Goal: Task Accomplishment & Management: Manage account settings

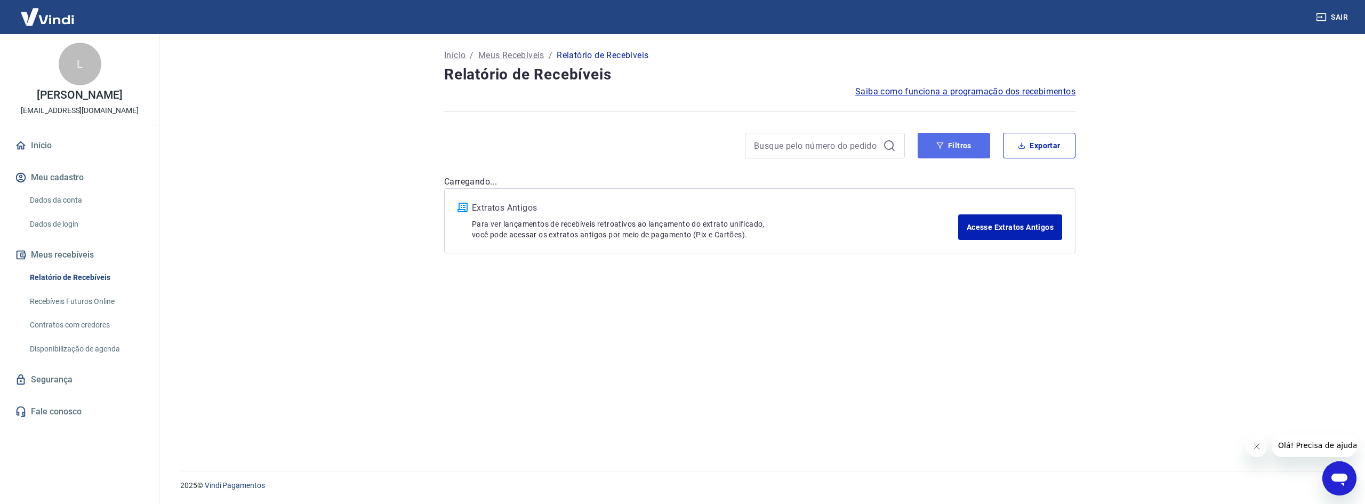
click at [665, 147] on icon "button" at bounding box center [940, 145] width 7 height 7
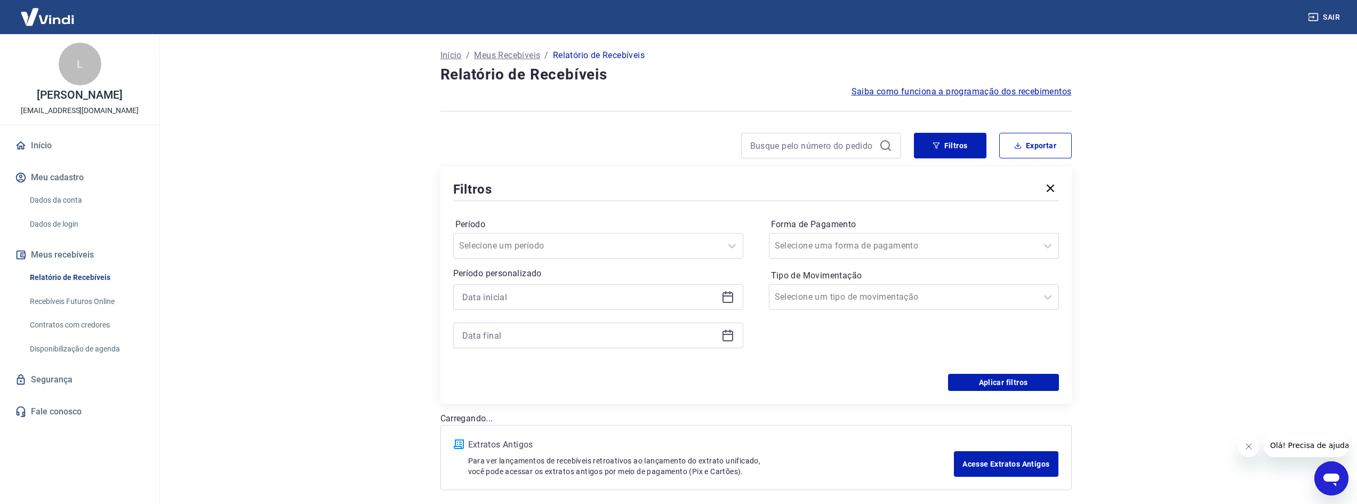
click at [665, 281] on div at bounding box center [598, 297] width 290 height 26
click at [665, 281] on icon at bounding box center [728, 295] width 11 height 1
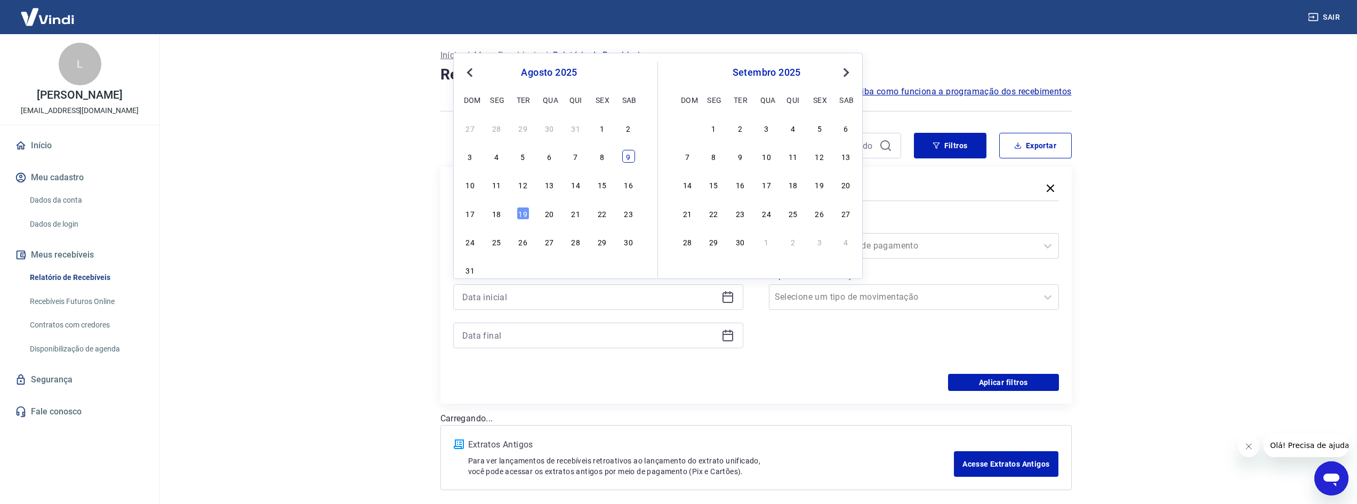
click at [625, 157] on div "9" at bounding box center [628, 156] width 13 height 13
type input "09/08/2025"
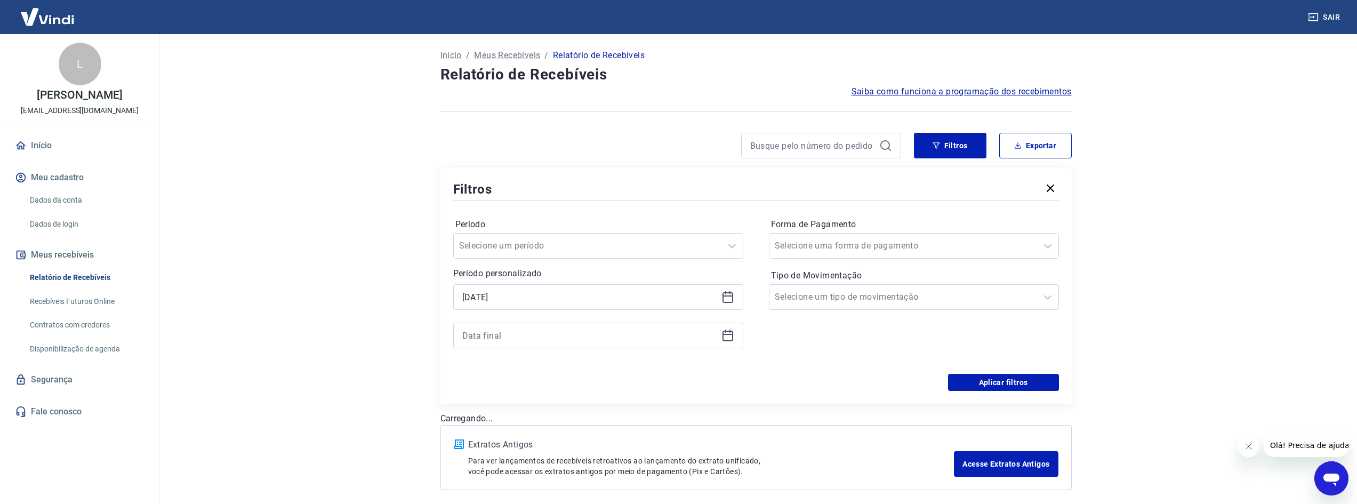
click at [665, 281] on icon at bounding box center [728, 334] width 11 height 1
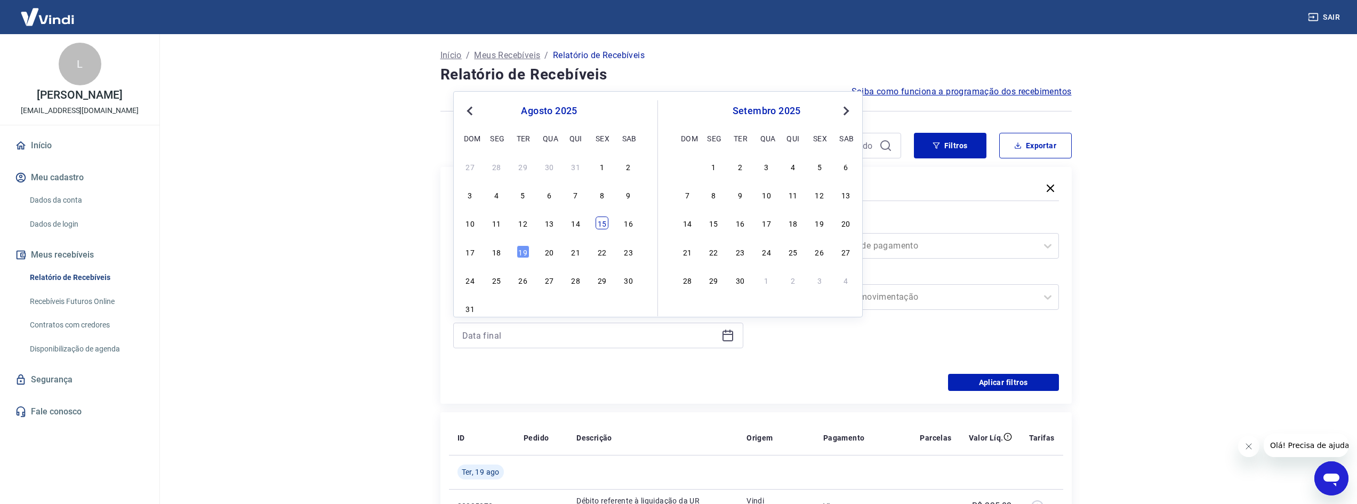
click at [598, 227] on div "15" at bounding box center [602, 223] width 13 height 13
type input "15/08/2025"
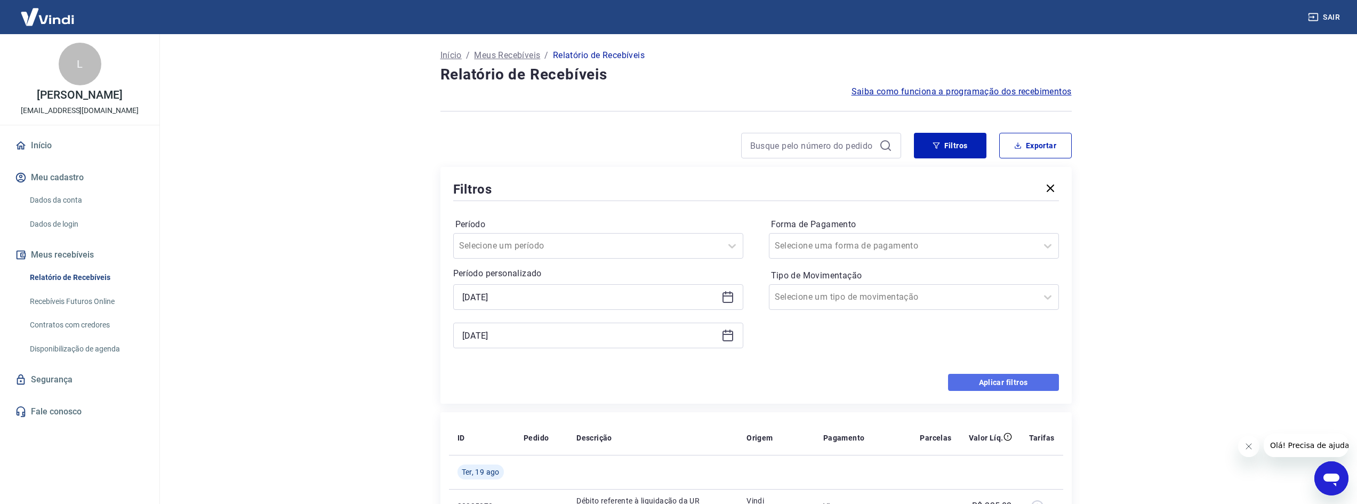
click at [665, 281] on button "Aplicar filtros" at bounding box center [1003, 382] width 111 height 17
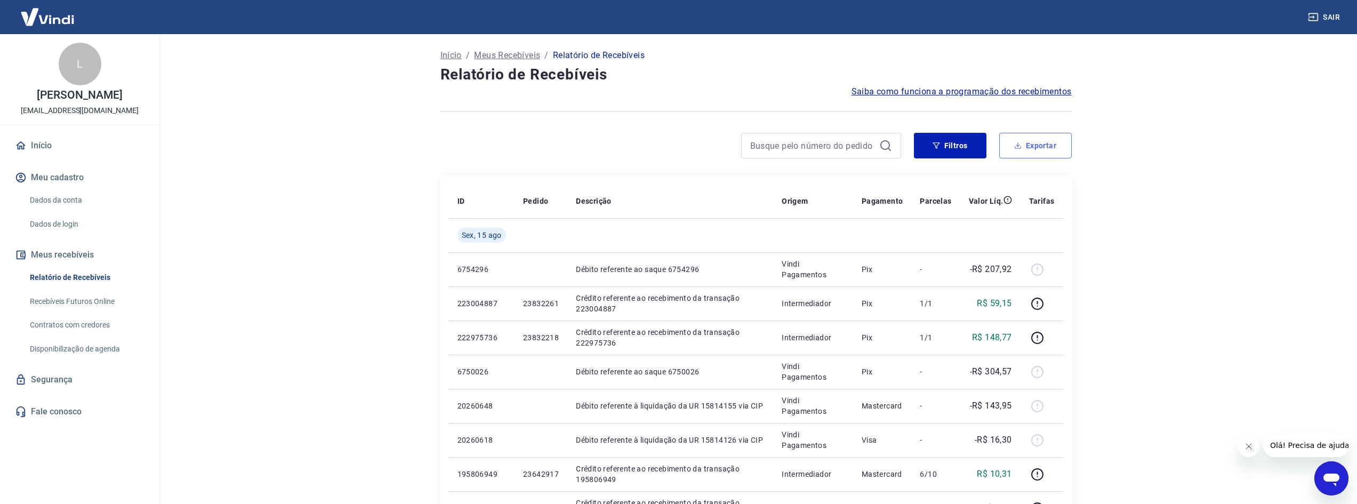
click at [665, 150] on button "Exportar" at bounding box center [1036, 146] width 73 height 26
type input "09/08/2025"
type input "15/08/2025"
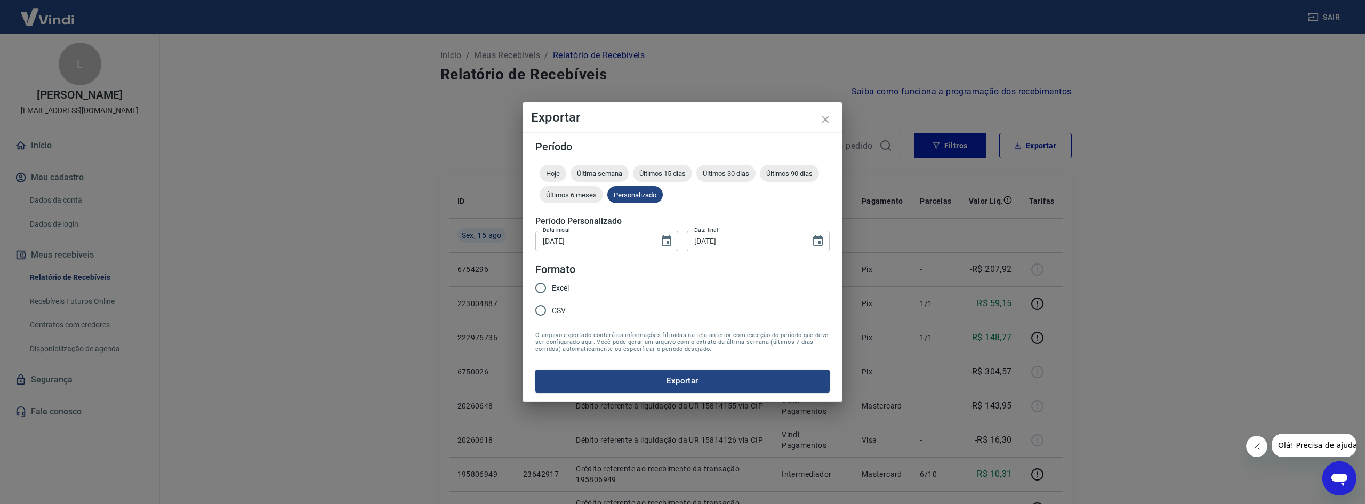
click at [544, 281] on input "Excel" at bounding box center [541, 288] width 22 height 22
radio input "true"
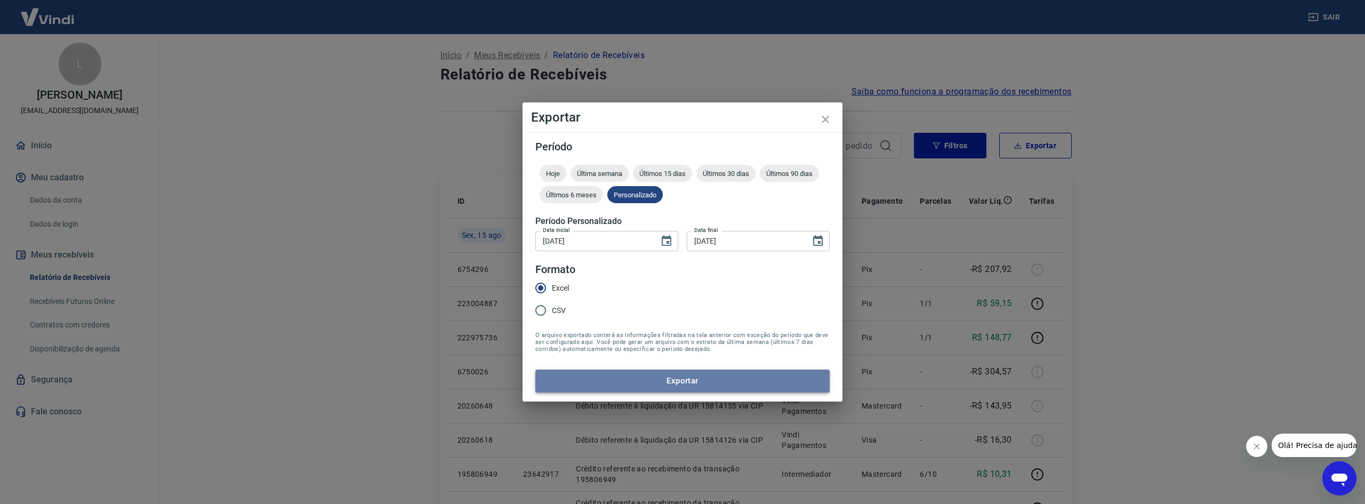
click at [665, 281] on button "Exportar" at bounding box center [682, 381] width 294 height 22
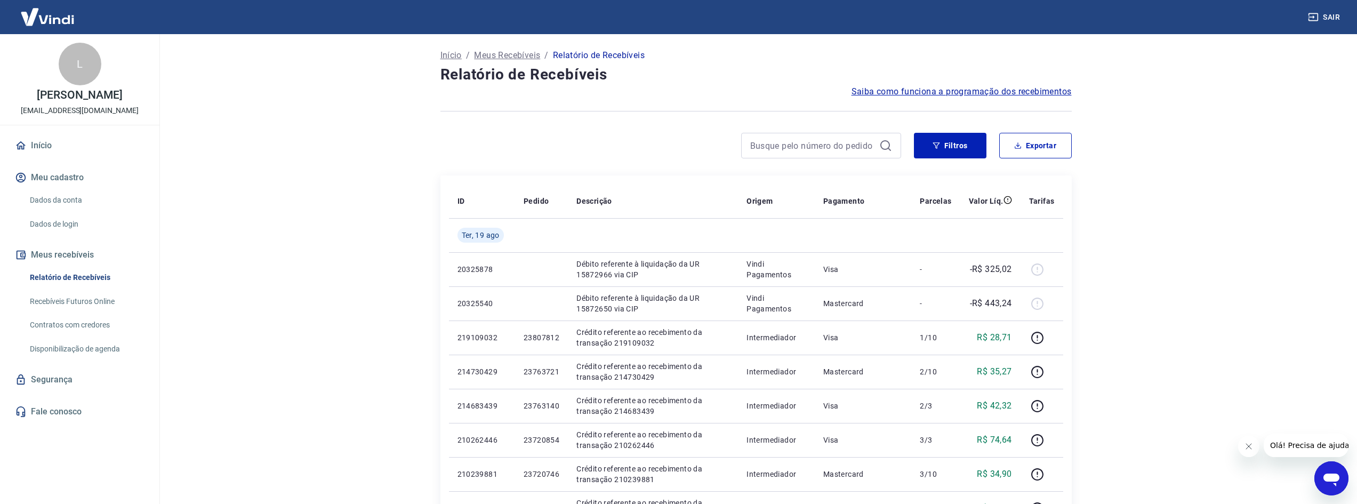
click at [834, 142] on input at bounding box center [812, 146] width 125 height 16
paste input "23753709"
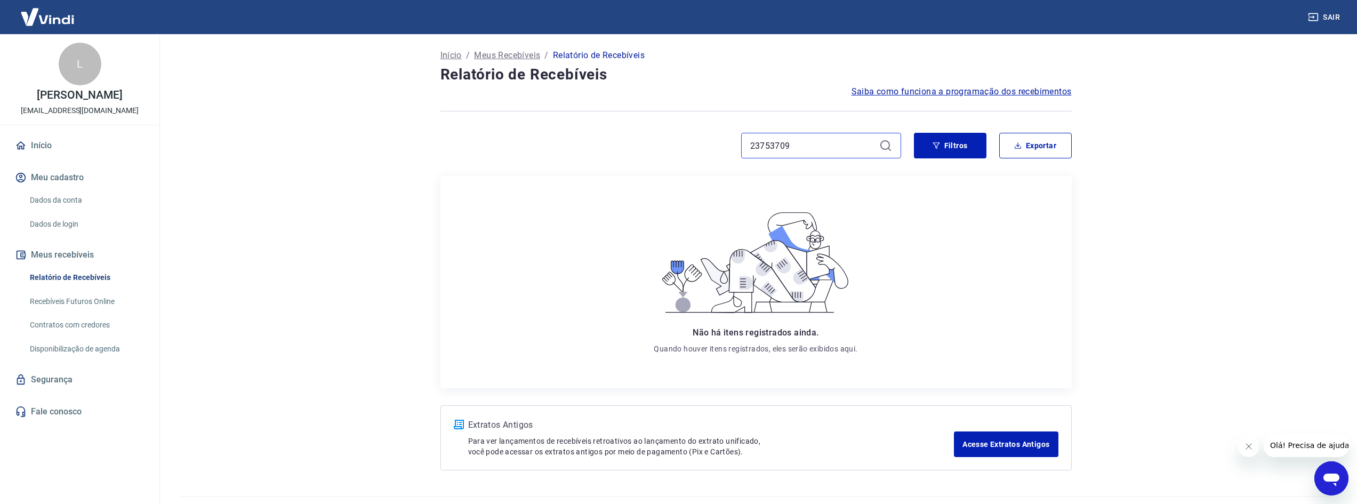
type input "23753709"
